Goal: Information Seeking & Learning: Learn about a topic

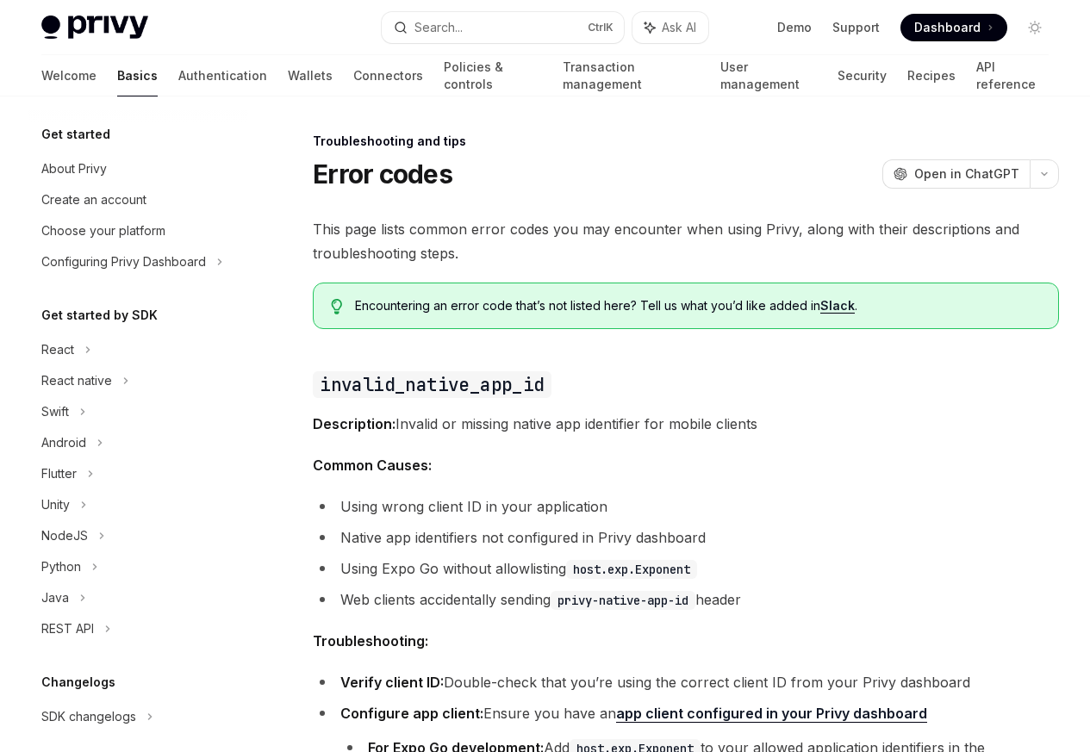
scroll to position [164, 0]
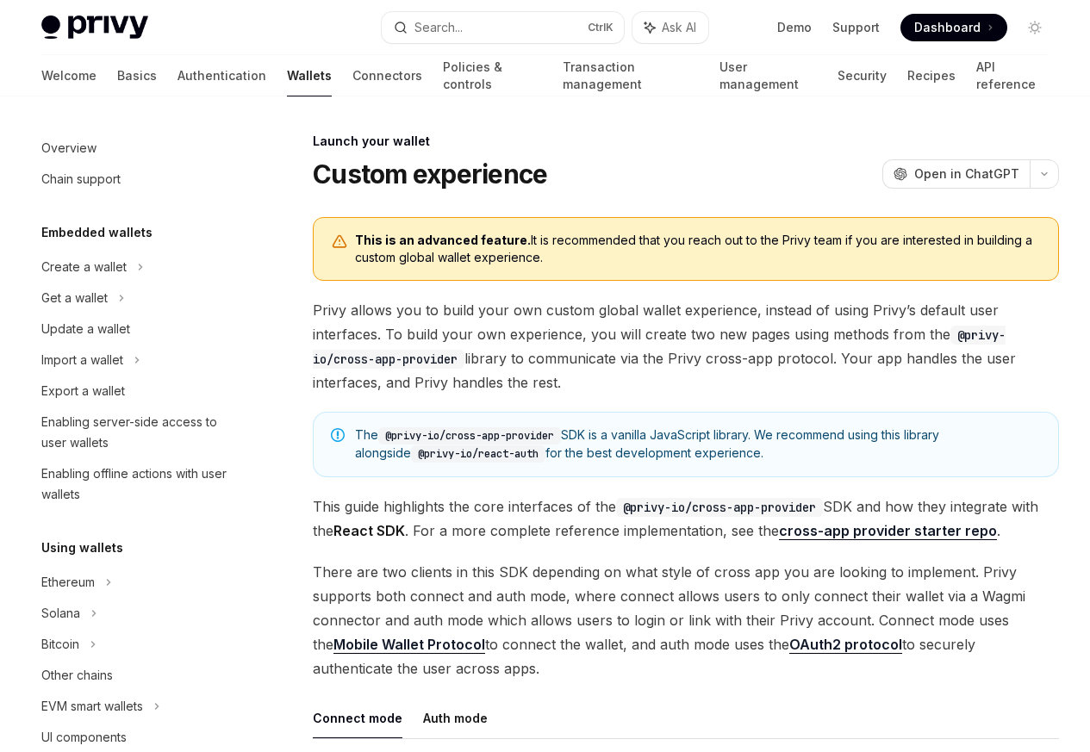
scroll to position [789, 0]
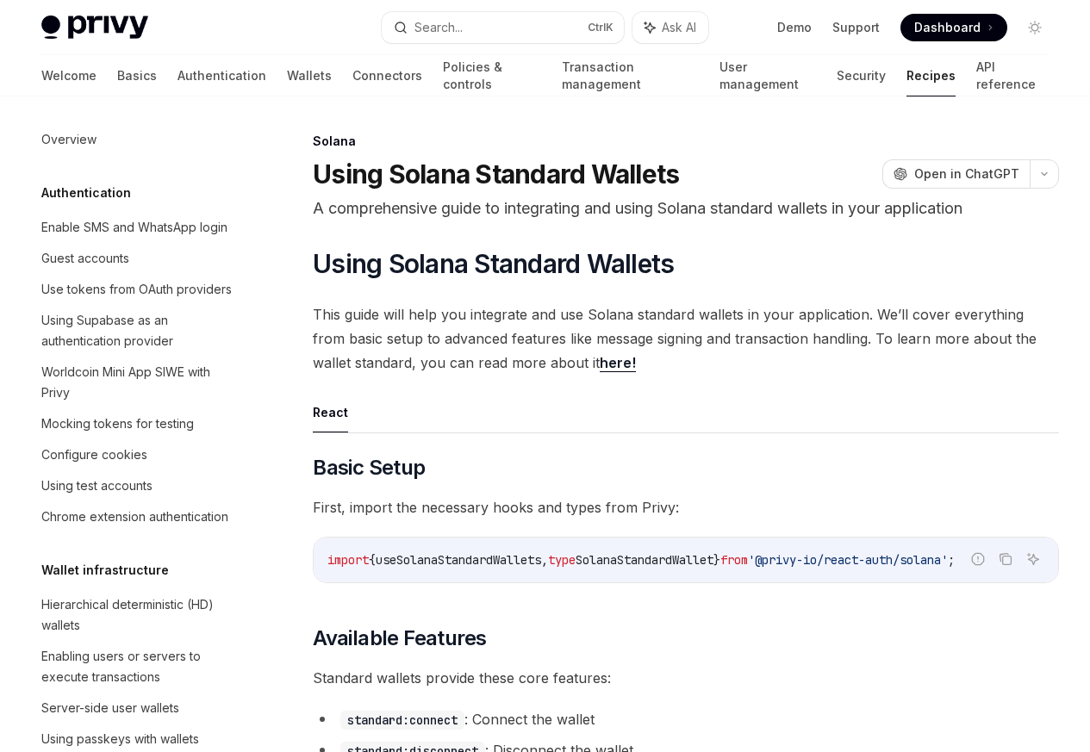
scroll to position [2772, 0]
